Goal: Task Accomplishment & Management: Manage account settings

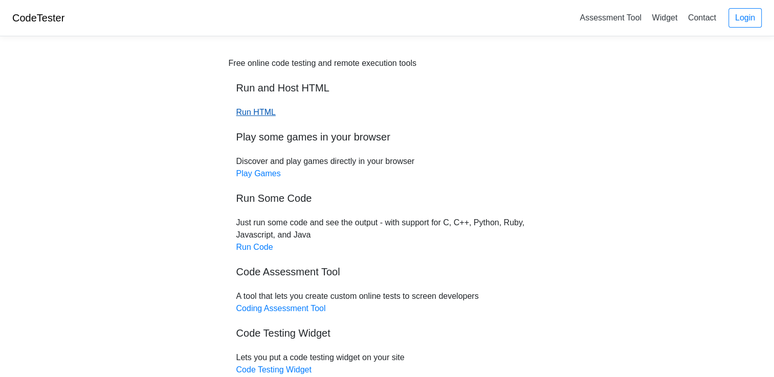
click at [268, 108] on link "Run HTML" at bounding box center [255, 112] width 39 height 9
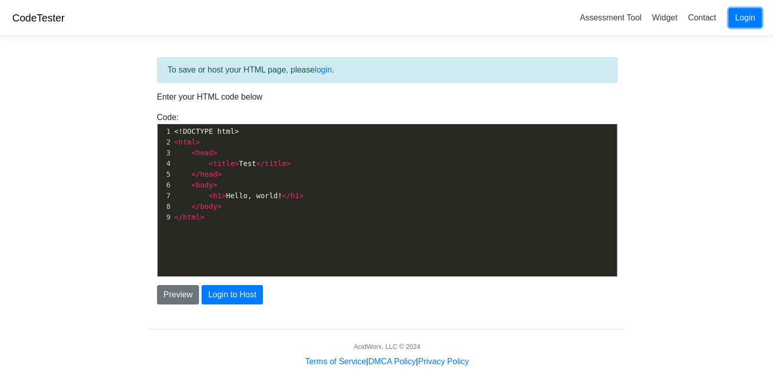
click at [733, 17] on link "Login" at bounding box center [744, 17] width 33 height 19
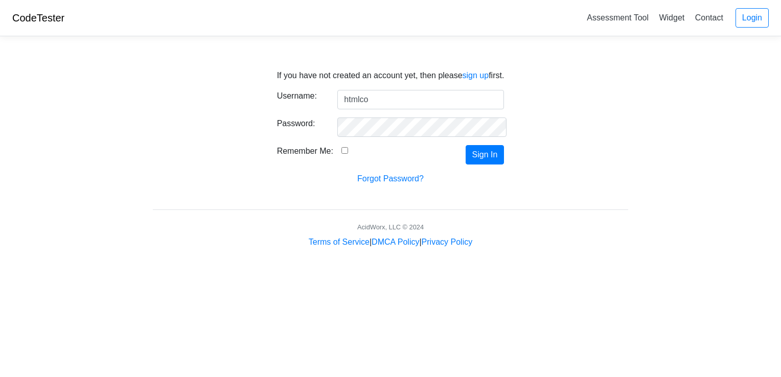
type input "htmlcodesarecool"
click at [479, 154] on button "Sign In" at bounding box center [485, 154] width 39 height 19
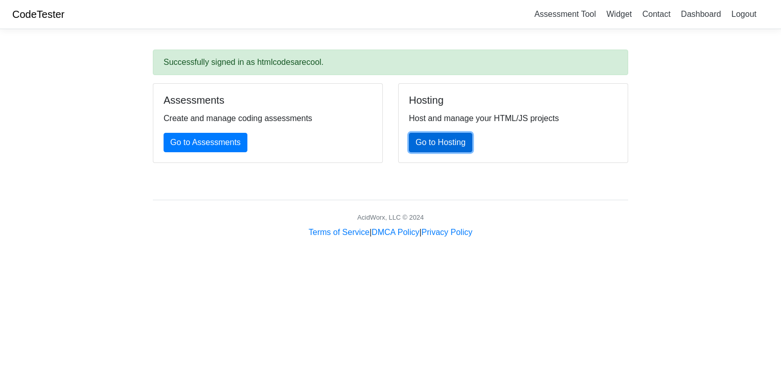
click at [454, 143] on link "Go to Hosting" at bounding box center [440, 142] width 63 height 19
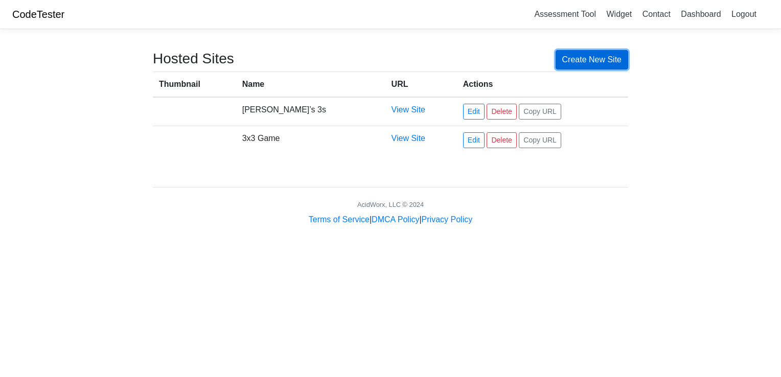
click at [590, 55] on link "Create New Site" at bounding box center [592, 59] width 73 height 19
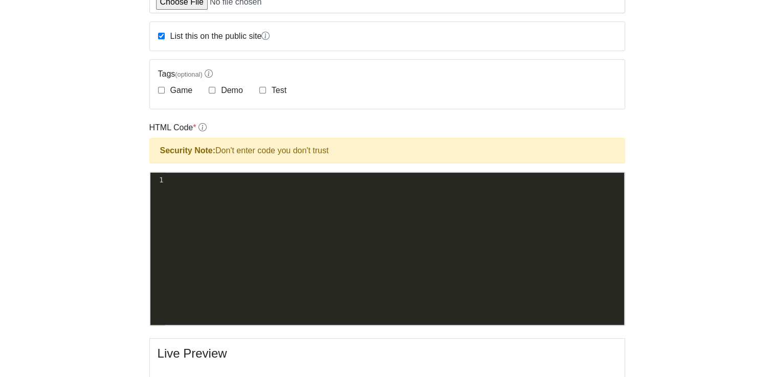
scroll to position [1, 0]
click at [205, 186] on div "xxxxxxxxxx 1 ​" at bounding box center [394, 257] width 489 height 168
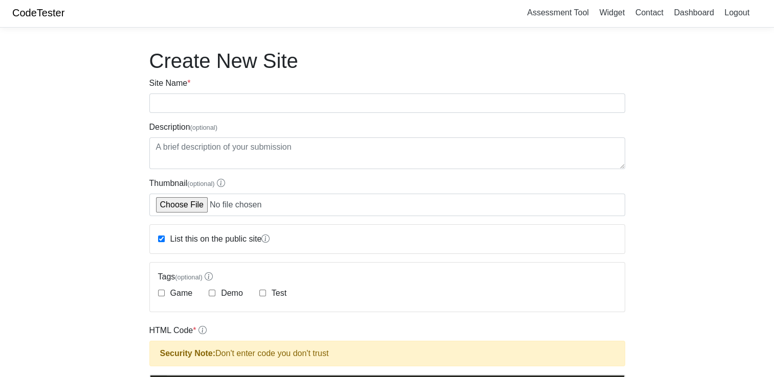
scroll to position [0, 0]
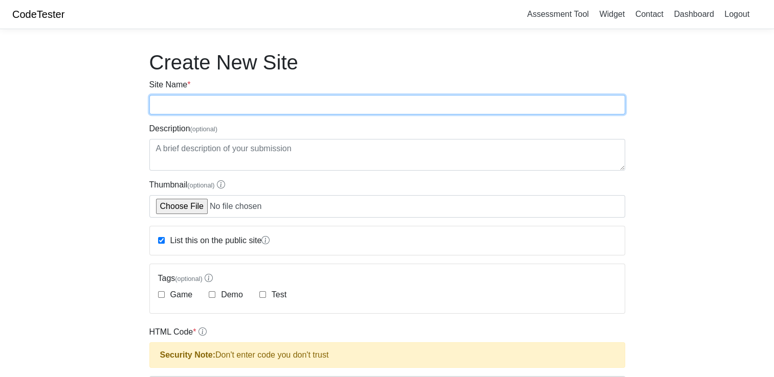
click at [186, 98] on input "Site Name *" at bounding box center [387, 104] width 476 height 19
type input "Sammy's Cookie Clicker"
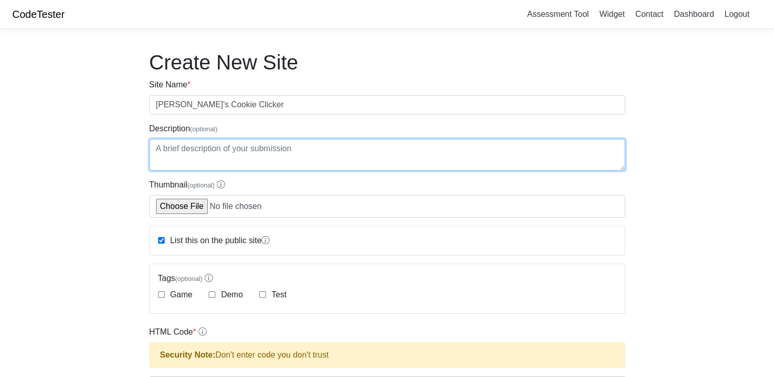
click at [182, 155] on textarea "Description (optional)" at bounding box center [387, 155] width 476 height 32
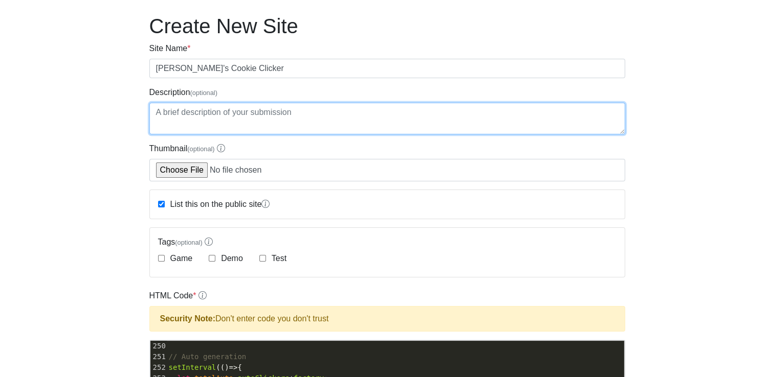
scroll to position [102, 0]
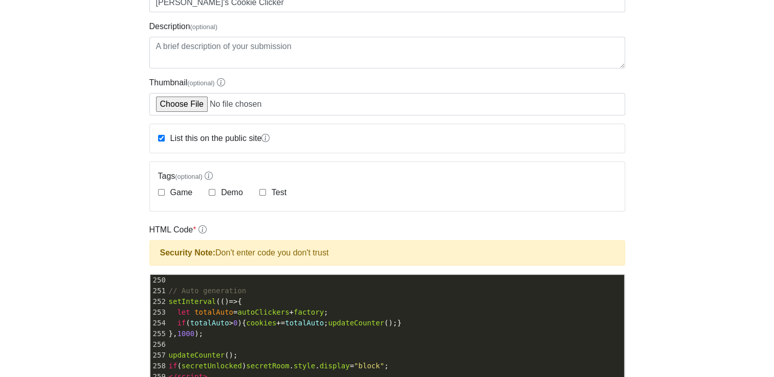
click at [153, 193] on div "Tags (optional) Game Demo Test" at bounding box center [387, 186] width 475 height 49
click at [160, 194] on input "Game" at bounding box center [161, 192] width 7 height 7
checkbox input "true"
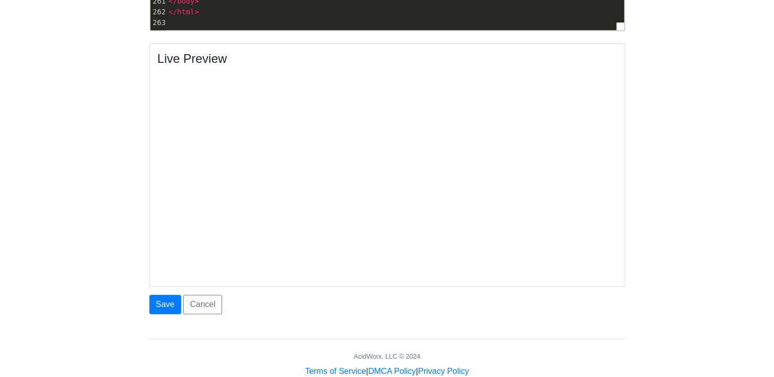
scroll to position [511, 0]
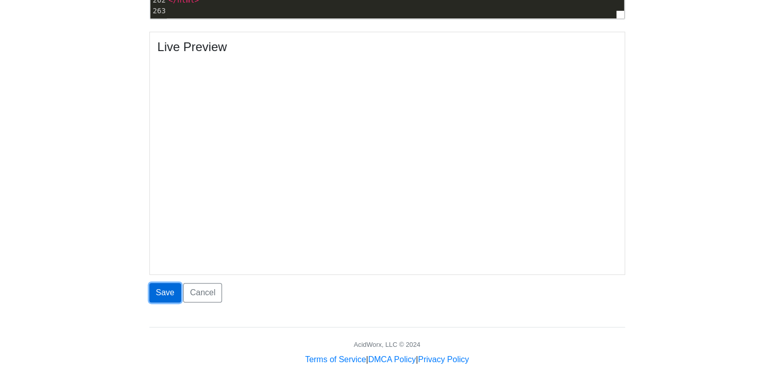
click at [161, 299] on button "Save" at bounding box center [165, 292] width 32 height 19
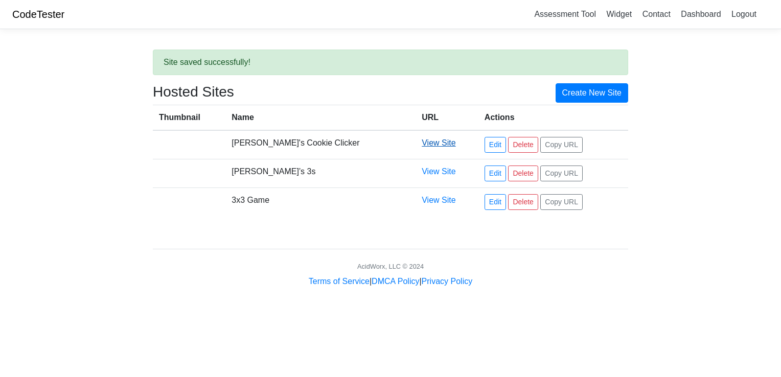
click at [422, 141] on link "View Site" at bounding box center [439, 143] width 34 height 9
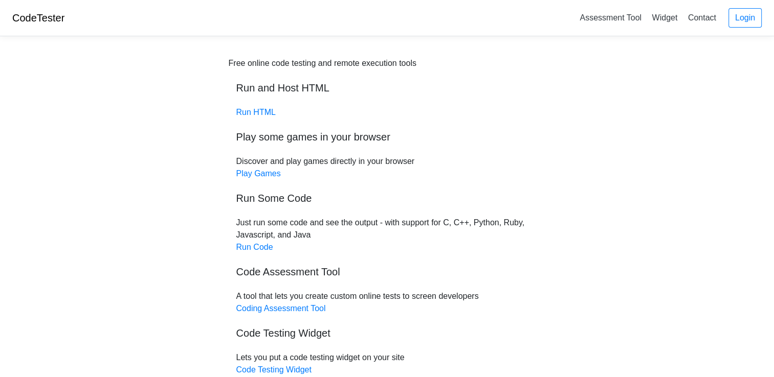
click at [233, 112] on div "Free online code testing and remote execution tools Run and Host HTML Run HTML …" at bounding box center [387, 216] width 317 height 319
click at [240, 114] on link "Run HTML" at bounding box center [255, 112] width 39 height 9
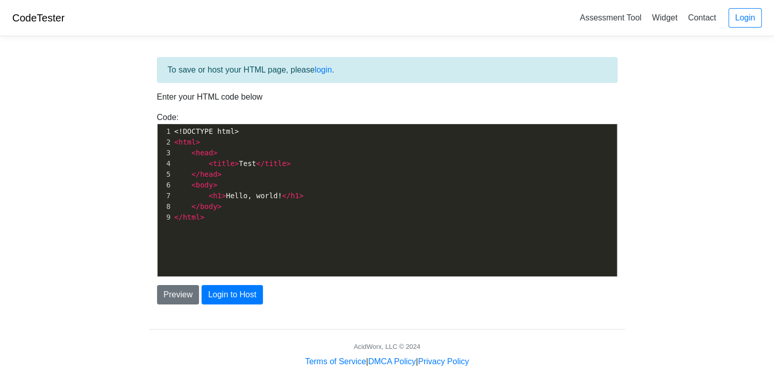
click at [762, 14] on div "CodeTester Assessment Tool Widget Contact Login" at bounding box center [387, 18] width 774 height 36
click at [742, 15] on link "Login" at bounding box center [744, 17] width 33 height 19
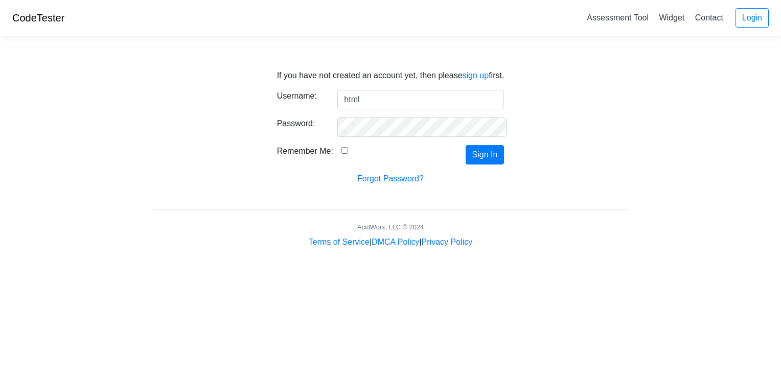
type input "htmlcodesarecool"
click at [481, 148] on button "Sign In" at bounding box center [485, 154] width 39 height 19
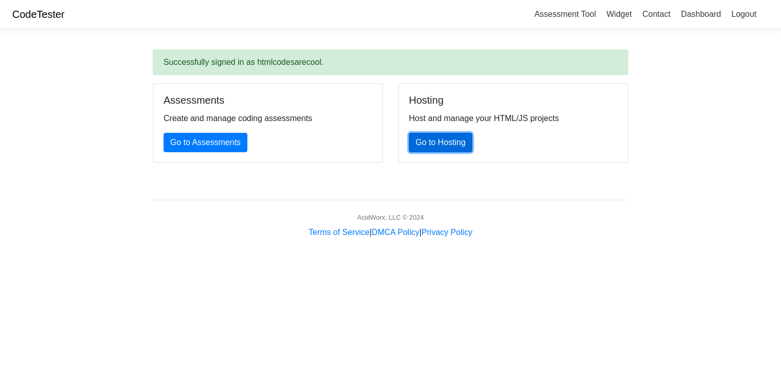
click at [442, 143] on link "Go to Hosting" at bounding box center [440, 142] width 63 height 19
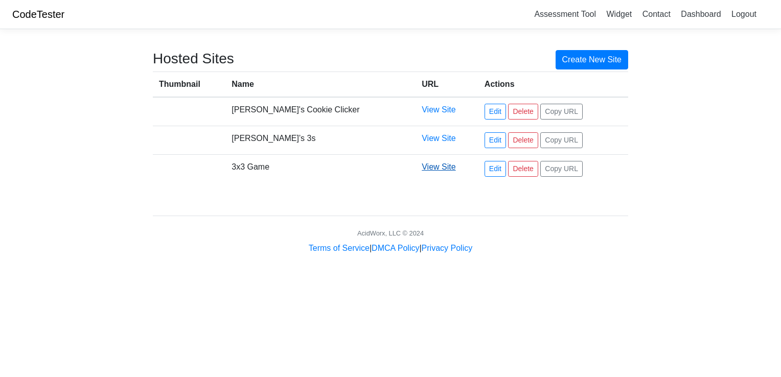
click at [422, 169] on link "View Site" at bounding box center [439, 167] width 34 height 9
click at [423, 135] on link "View Site" at bounding box center [439, 138] width 34 height 9
click at [485, 113] on link "Edit" at bounding box center [495, 112] width 21 height 16
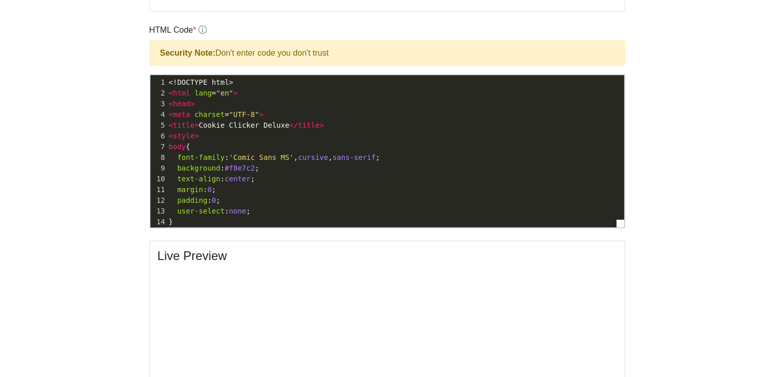
scroll to position [307, 0]
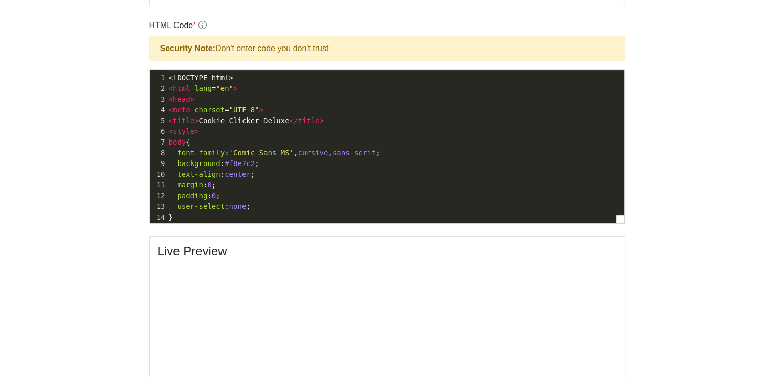
click at [176, 137] on pre "body {" at bounding box center [409, 142] width 484 height 11
type textarea "<!DOCTYPE html> <html lang="en"> <head> <meta charset="UTF-8"> <title>Cookie Cl…"
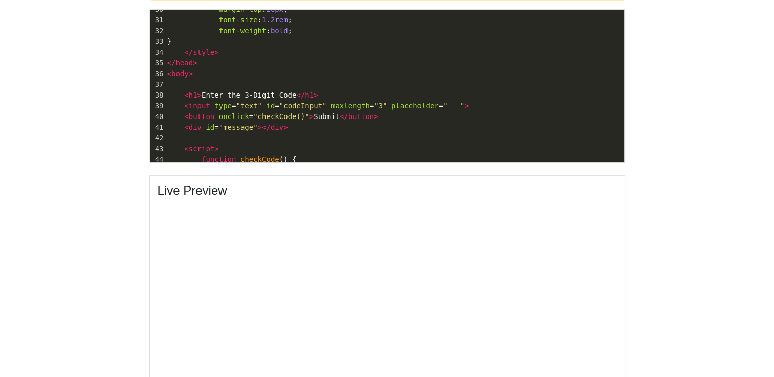
scroll to position [189, 0]
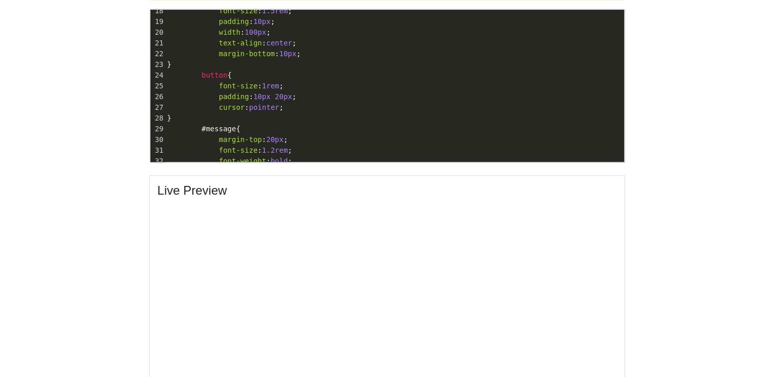
click at [219, 82] on span "font-size" at bounding box center [238, 86] width 39 height 8
type textarea "<!DOCTYPE html> <html lang="en"> <head> <meta charset="UTF-8"> <meta name="view…"
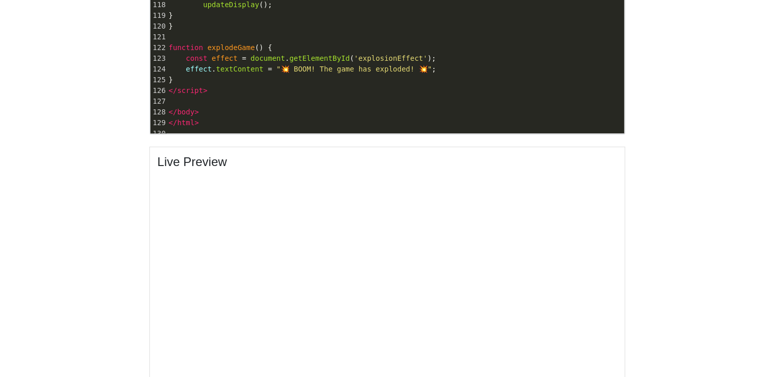
scroll to position [368, 0]
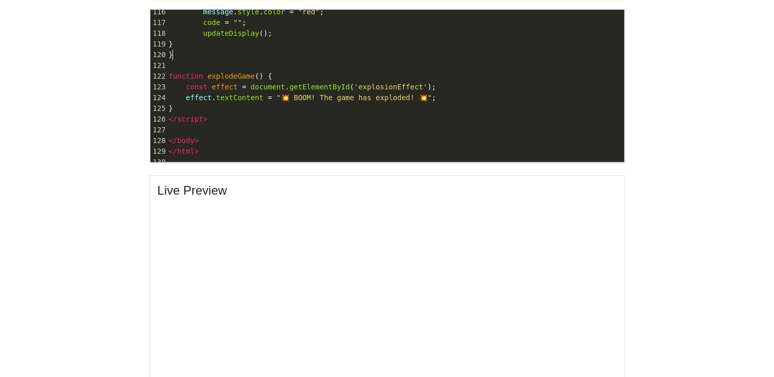
click at [251, 50] on pre "}" at bounding box center [395, 55] width 457 height 11
type textarea "<!DOCTYPE html> <html lang="en"> <head> <meta charset="UTF-8"> <meta name="view…"
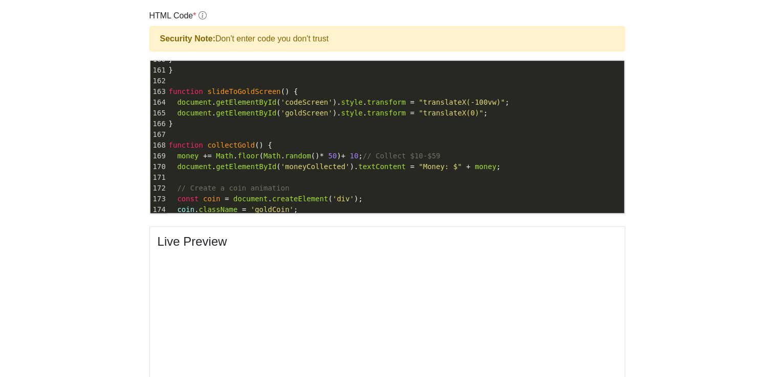
scroll to position [1624, 0]
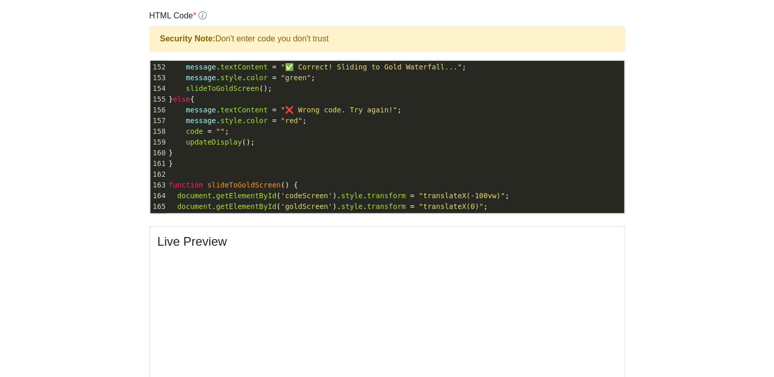
click at [265, 155] on pre "}" at bounding box center [395, 153] width 457 height 11
type textarea "<!DOCTYPE html> <html lang="en"> <head> <meta charset="UTF-8"> <meta name="view…"
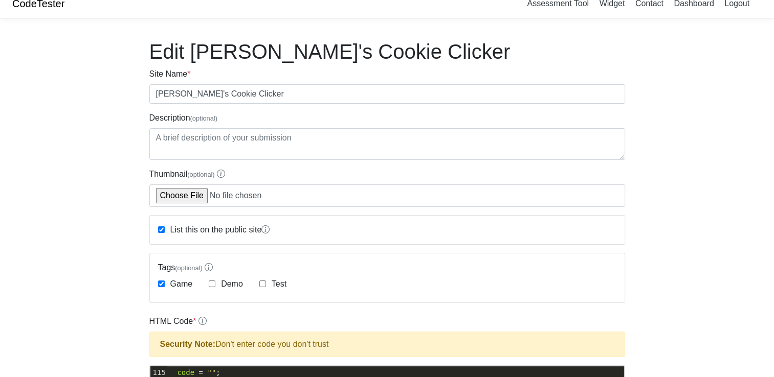
scroll to position [10, 0]
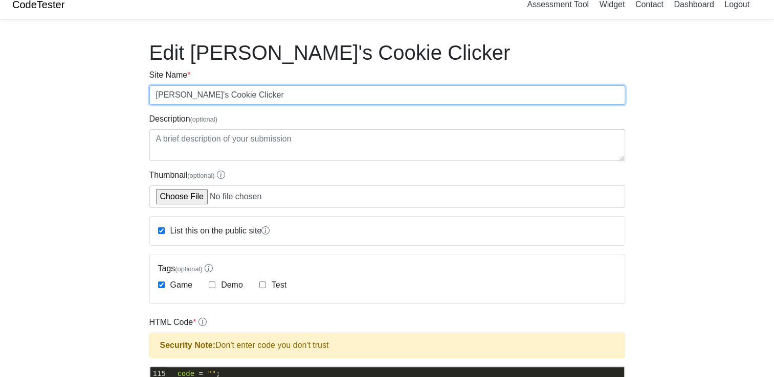
drag, startPoint x: 269, startPoint y: 103, endPoint x: 112, endPoint y: 108, distance: 157.1
type input "Guess the code"
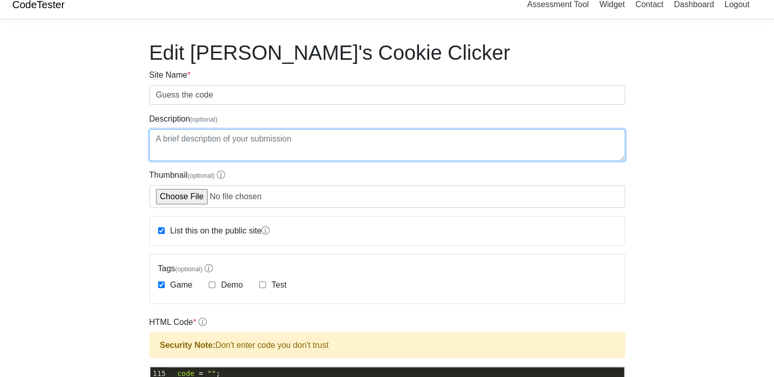
click at [219, 138] on textarea "Description (optional)" at bounding box center [387, 145] width 476 height 32
type textarea "G"
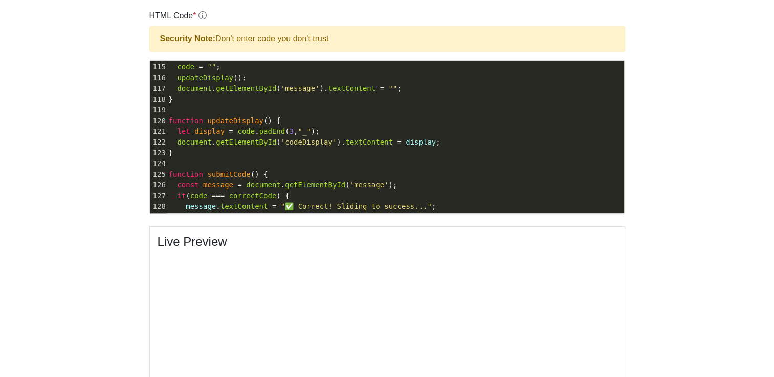
scroll to position [521, 0]
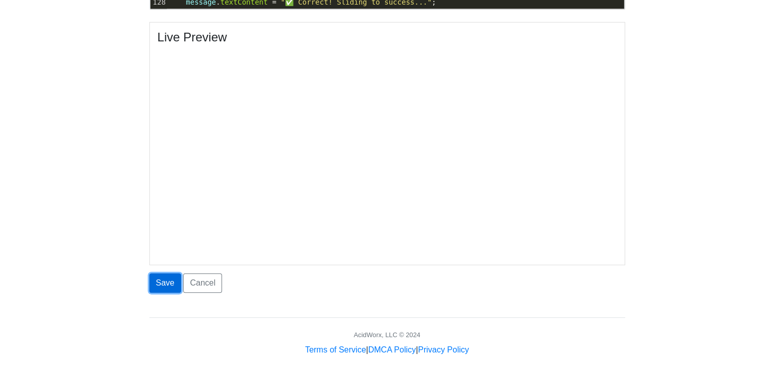
click at [166, 277] on button "Save" at bounding box center [165, 283] width 32 height 19
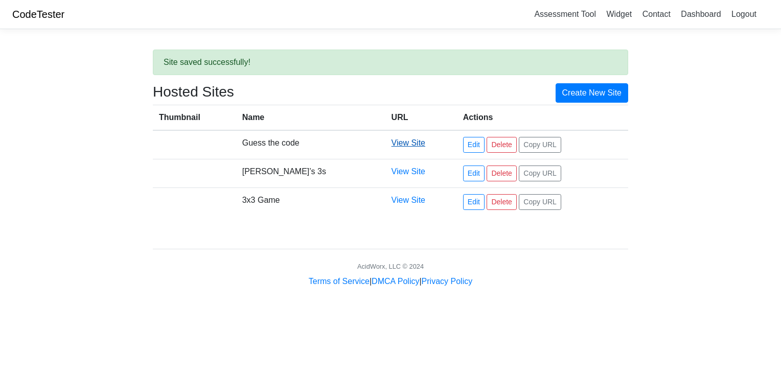
click at [392, 145] on link "View Site" at bounding box center [409, 143] width 34 height 9
